Goal: Use online tool/utility: Utilize a website feature to perform a specific function

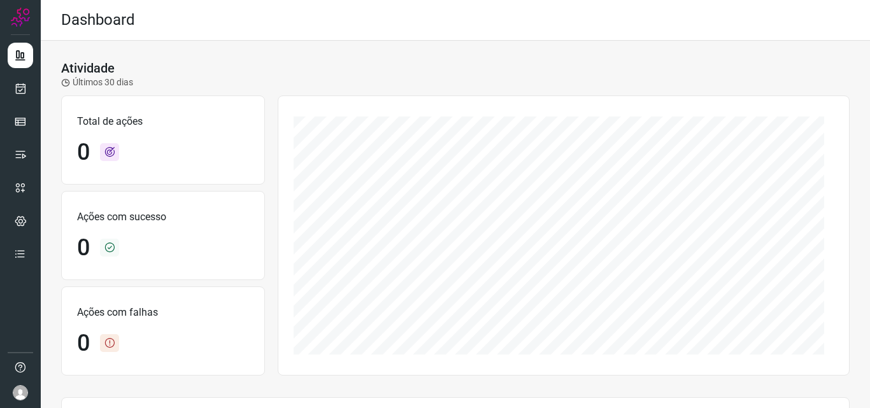
click at [21, 104] on ul at bounding box center [20, 159] width 25 height 232
click at [14, 90] on icon at bounding box center [20, 88] width 13 height 13
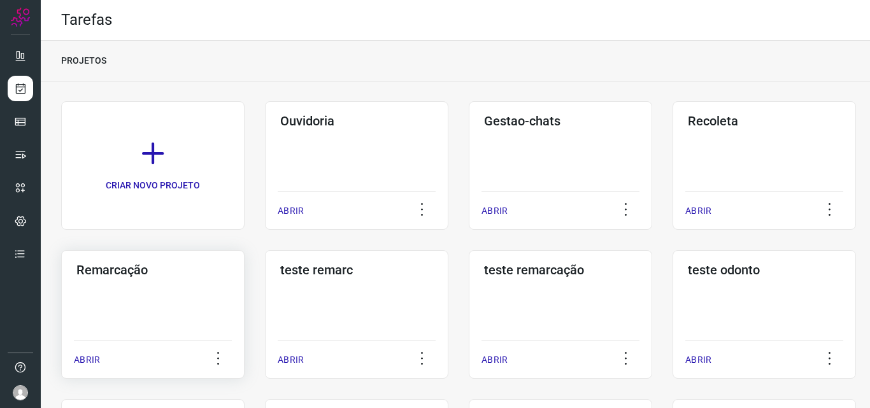
click at [145, 308] on div "Remarcação ABRIR" at bounding box center [152, 314] width 183 height 129
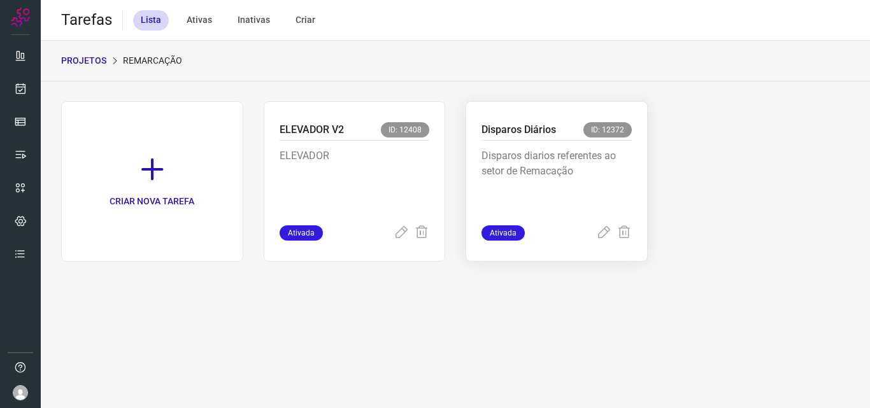
click at [570, 173] on p "Disparos diarios referentes ao setor de Remacação" at bounding box center [557, 180] width 150 height 64
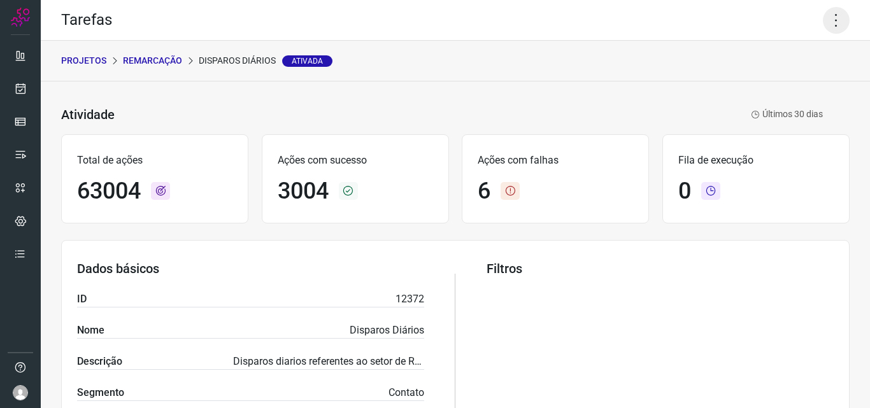
click at [828, 27] on icon at bounding box center [836, 20] width 27 height 27
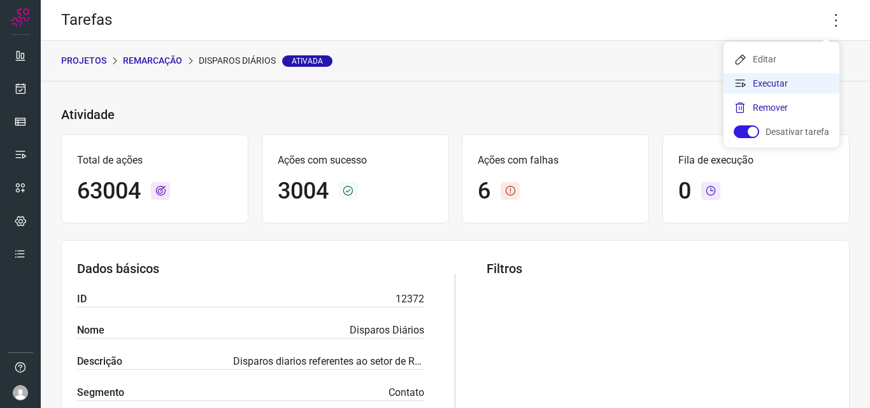
click at [783, 89] on li "Executar" at bounding box center [782, 83] width 116 height 20
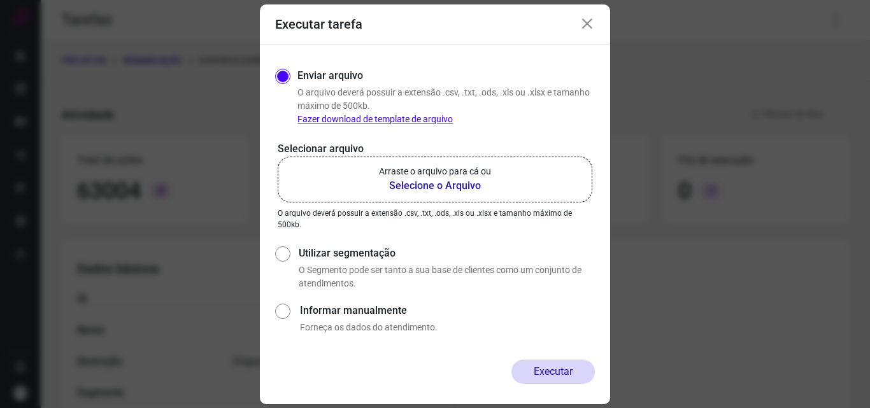
click at [449, 187] on b "Selecione o Arquivo" at bounding box center [435, 185] width 112 height 15
click at [0, 0] on input "Arraste o arquivo para cá ou Selecione o Arquivo" at bounding box center [0, 0] width 0 height 0
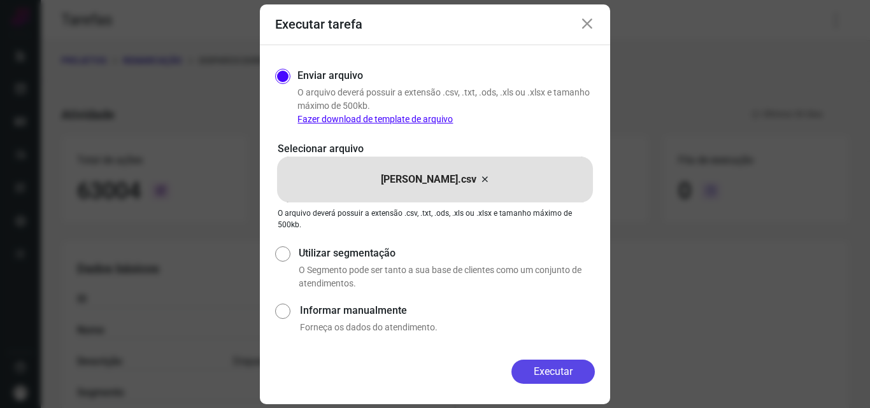
click at [561, 378] on button "Executar" at bounding box center [553, 372] width 83 height 24
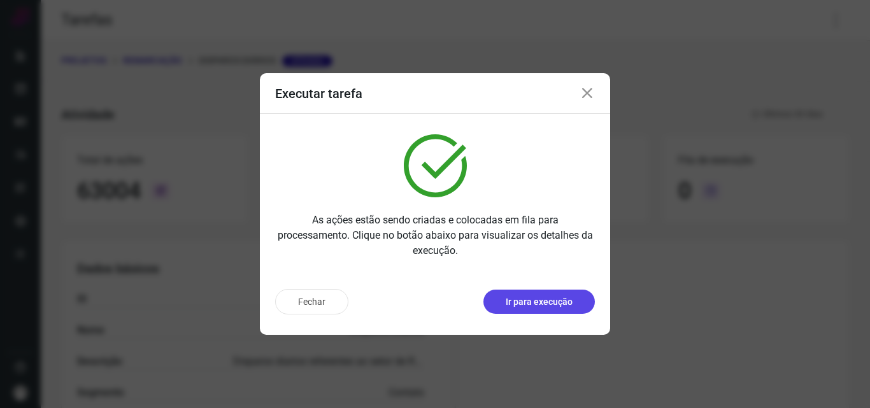
click at [538, 305] on p "Ir para execução" at bounding box center [539, 302] width 67 height 13
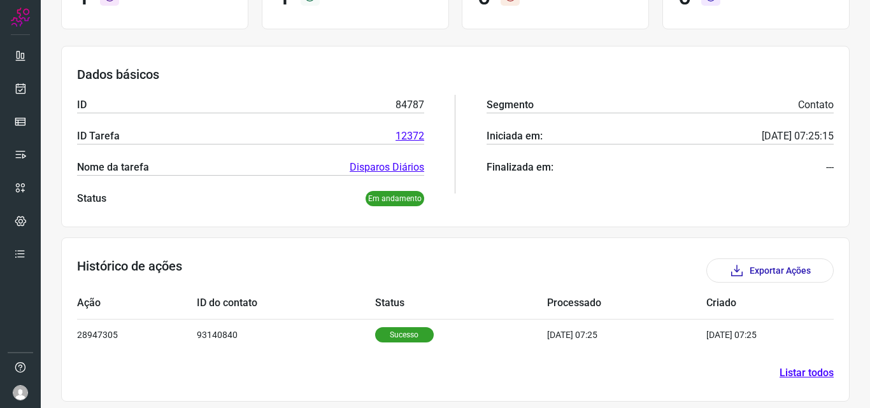
scroll to position [148, 0]
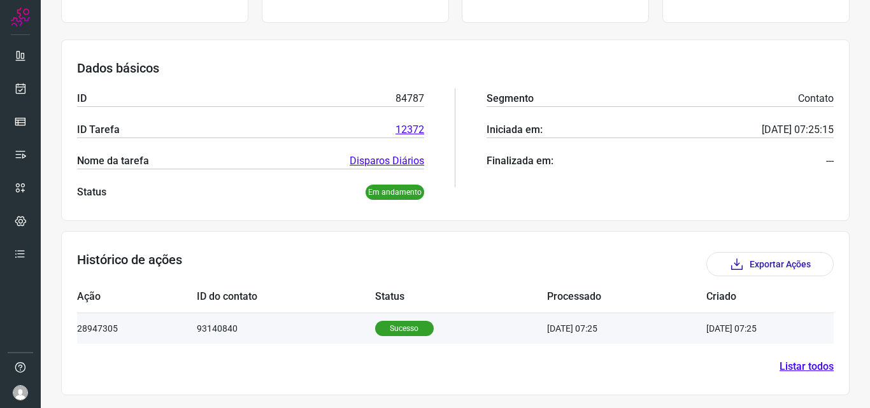
click at [396, 327] on p "Sucesso" at bounding box center [404, 328] width 59 height 15
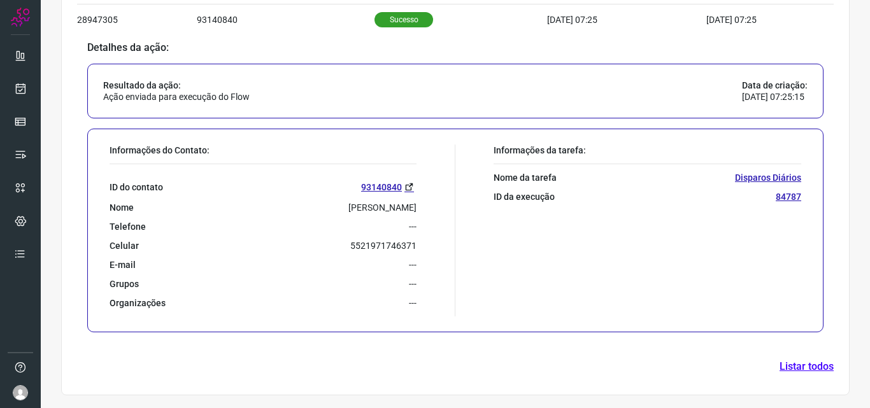
scroll to position [457, 0]
drag, startPoint x: 349, startPoint y: 245, endPoint x: 412, endPoint y: 243, distance: 63.1
click at [412, 243] on p "5521971746371" at bounding box center [383, 245] width 66 height 11
copy p "5521971746371"
click at [26, 93] on icon at bounding box center [20, 88] width 13 height 13
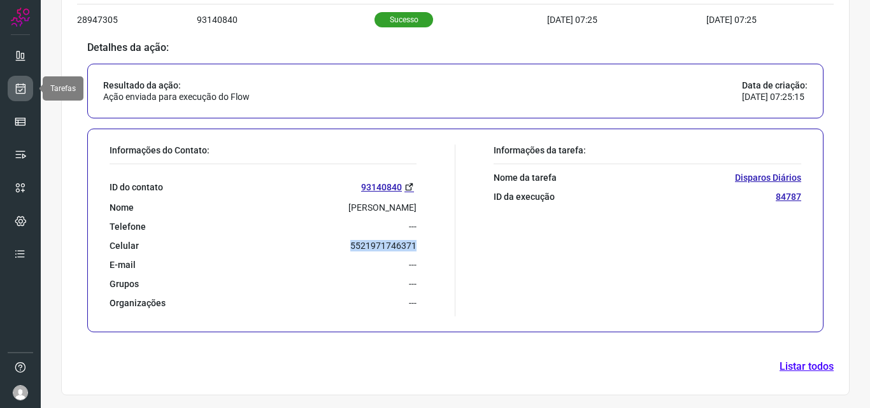
scroll to position [3, 0]
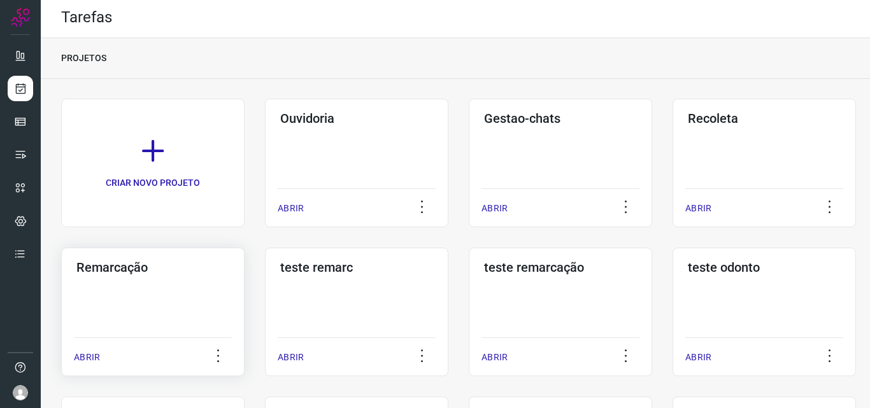
click at [111, 322] on div "Remarcação ABRIR" at bounding box center [152, 312] width 183 height 129
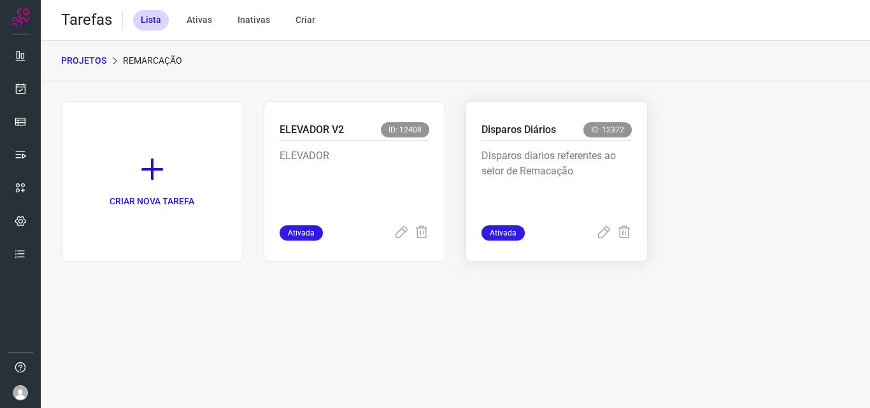
click at [552, 143] on div "Disparos diarios referentes ao setor de Remacação" at bounding box center [557, 183] width 150 height 85
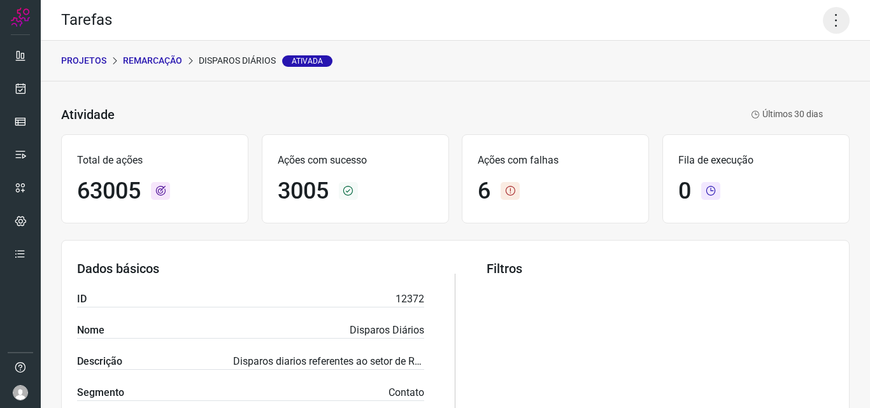
click at [829, 18] on icon at bounding box center [836, 20] width 27 height 27
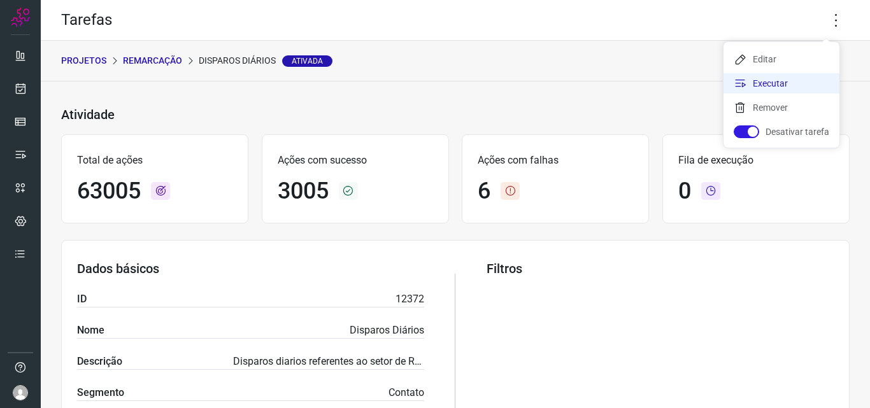
click at [798, 82] on li "Executar" at bounding box center [782, 83] width 116 height 20
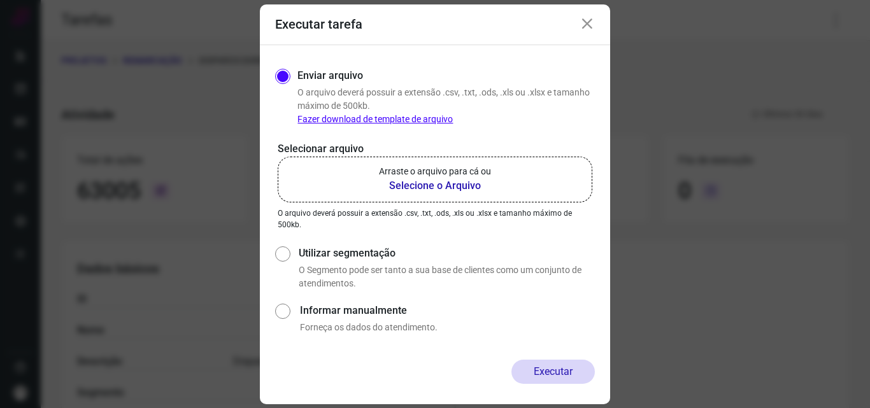
click at [448, 186] on b "Selecione o Arquivo" at bounding box center [435, 185] width 112 height 15
click at [0, 0] on input "Arraste o arquivo para cá ou Selecione o Arquivo" at bounding box center [0, 0] width 0 height 0
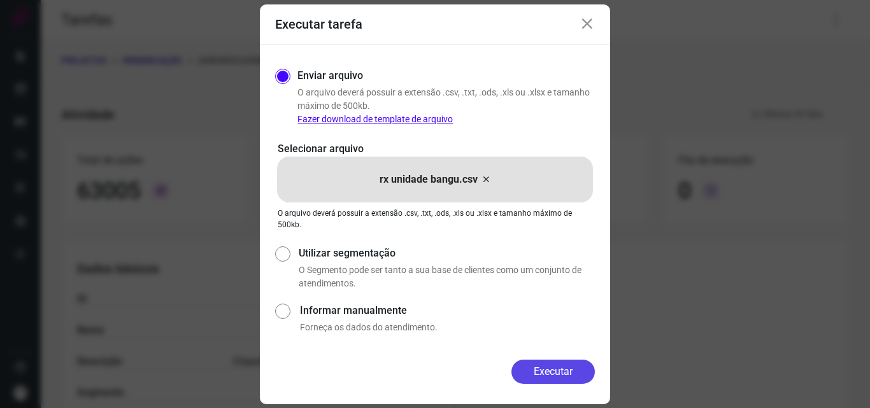
click at [559, 372] on button "Executar" at bounding box center [553, 372] width 83 height 24
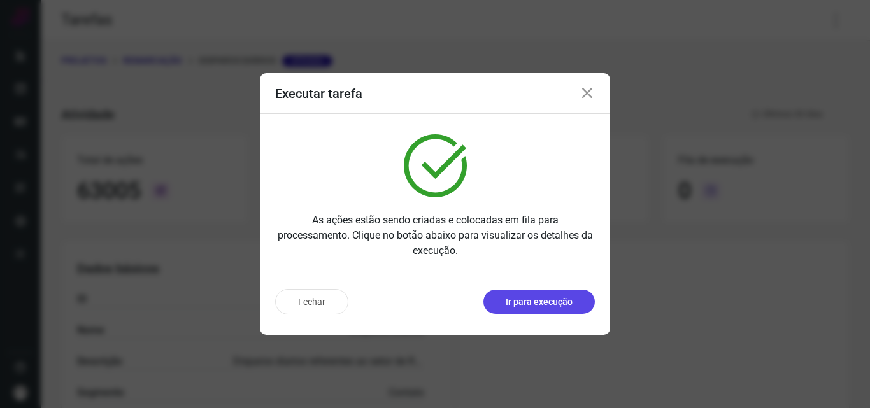
click at [526, 291] on button "Ir para execução" at bounding box center [539, 302] width 111 height 24
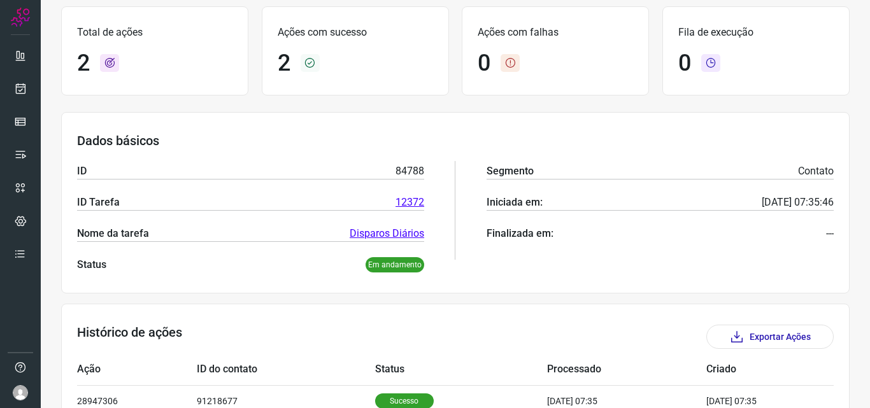
scroll to position [180, 0]
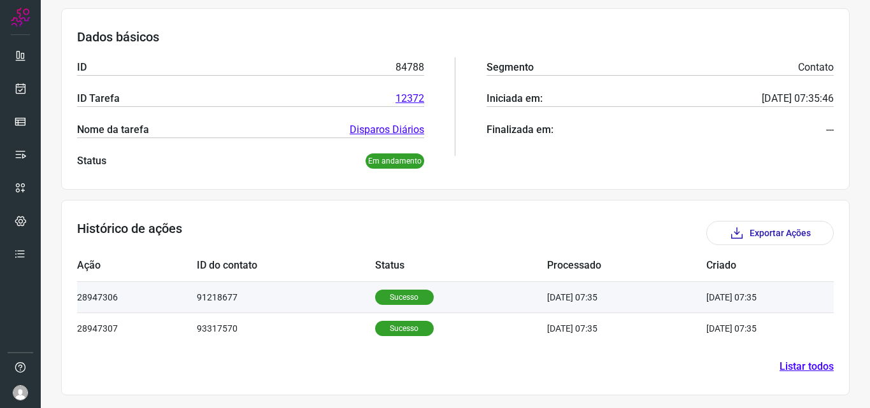
click at [408, 294] on p "Sucesso" at bounding box center [404, 297] width 59 height 15
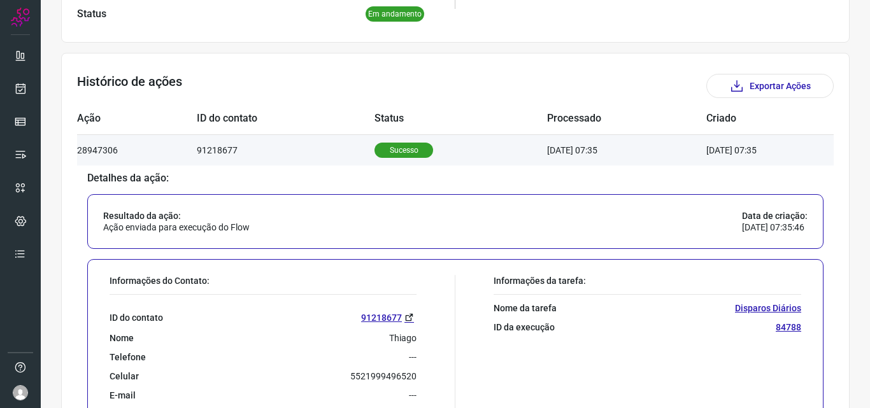
scroll to position [371, 0]
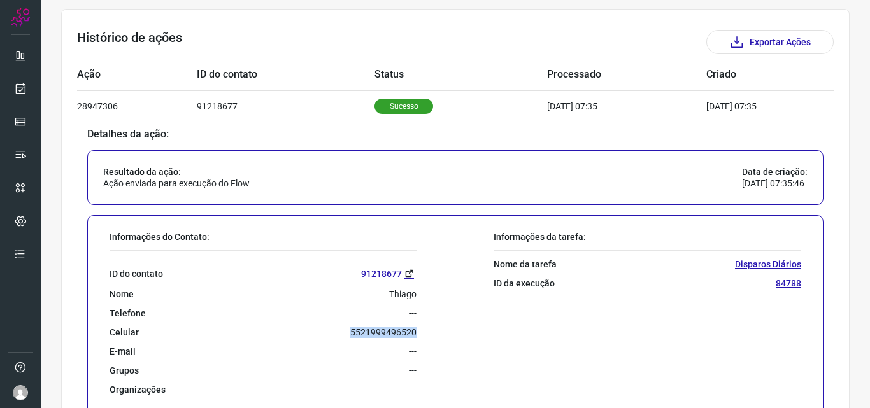
drag, startPoint x: 352, startPoint y: 334, endPoint x: 417, endPoint y: 334, distance: 65.0
click at [417, 334] on div "Informações do Contato: ID do contato [PHONE_NUMBER] Nome Thiago Telefone --- C…" at bounding box center [279, 317] width 352 height 172
copy p "5521999496520"
